Goal: Ask a question

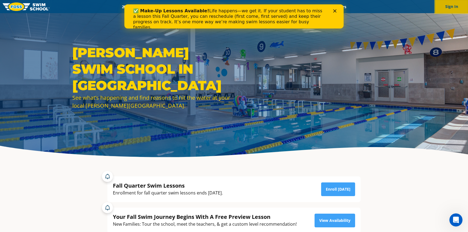
click at [452, 11] on button "Sign In" at bounding box center [451, 6] width 33 height 13
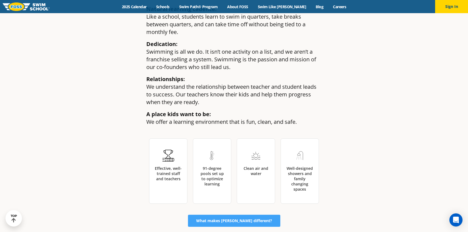
scroll to position [823, 0]
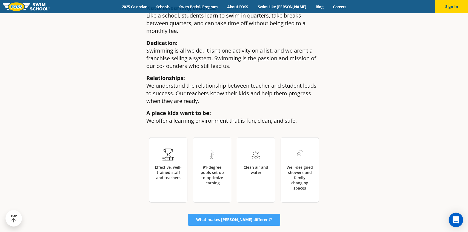
click at [452, 224] on div "Open Intercom Messenger" at bounding box center [455, 220] width 15 height 15
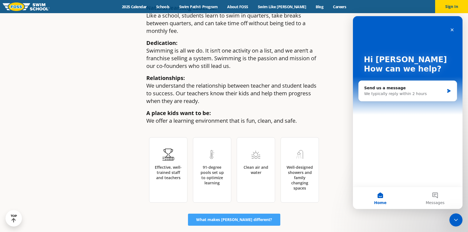
scroll to position [0, 0]
click at [426, 92] on div "We typically reply within 2 hours" at bounding box center [404, 94] width 80 height 6
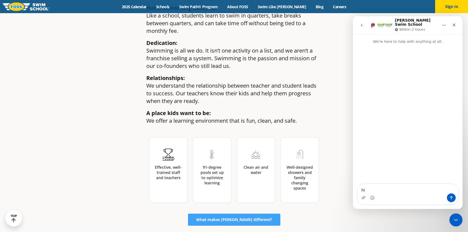
type textarea "h"
type textarea "Hi"
